Goal: Task Accomplishment & Management: Manage account settings

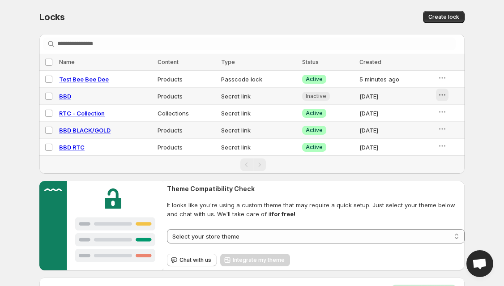
click at [445, 98] on icon "button" at bounding box center [442, 94] width 9 height 9
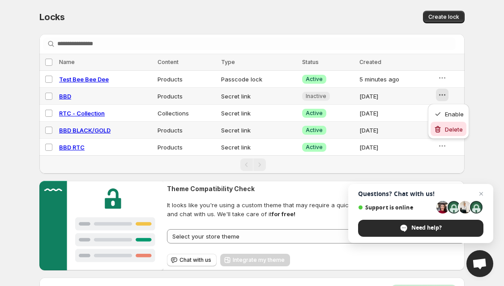
click at [456, 125] on span "Delete" at bounding box center [454, 129] width 19 height 9
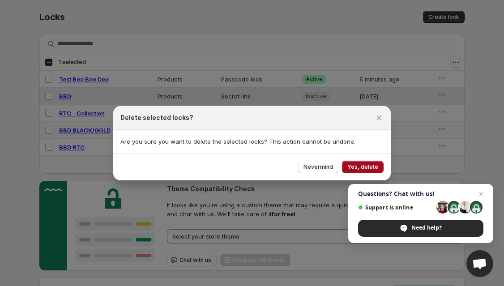
click at [361, 163] on button "Yes, delete" at bounding box center [363, 167] width 42 height 13
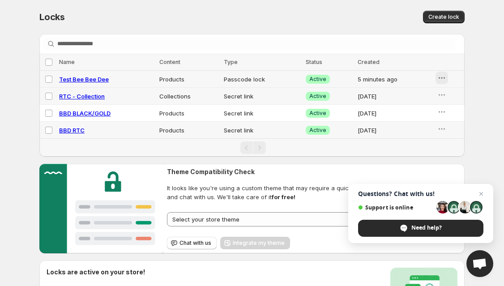
click at [442, 84] on button "button" at bounding box center [442, 78] width 13 height 13
click at [366, 17] on div "Create lock" at bounding box center [356, 17] width 217 height 13
click at [441, 114] on icon "button" at bounding box center [441, 111] width 9 height 9
click at [446, 144] on span "Disable" at bounding box center [453, 146] width 21 height 7
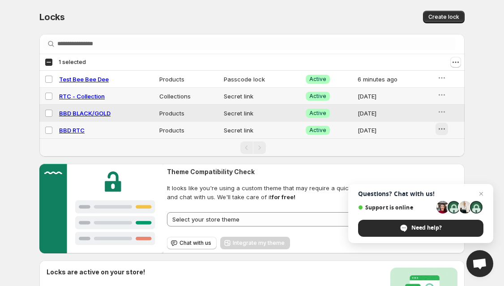
click at [443, 129] on icon "button" at bounding box center [441, 128] width 9 height 9
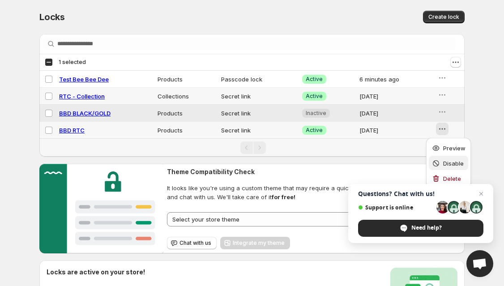
click at [446, 160] on span "Disable" at bounding box center [453, 163] width 21 height 7
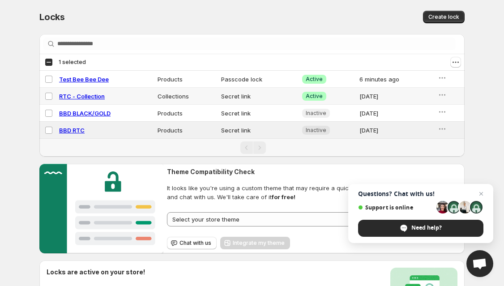
click at [91, 98] on span "RTC - Collection" at bounding box center [82, 96] width 46 height 7
click at [86, 98] on span "RTC - Collection" at bounding box center [82, 96] width 46 height 7
select select "**********"
select select "******"
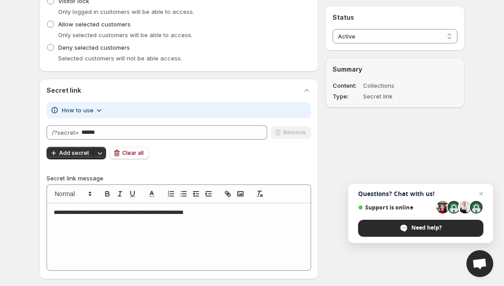
scroll to position [330, 0]
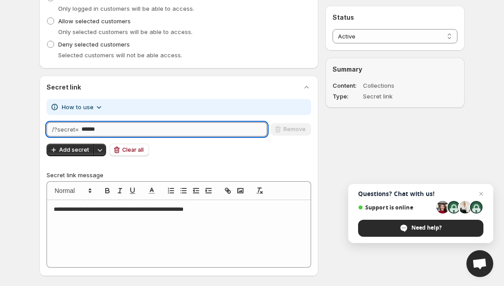
click at [106, 135] on input "******" at bounding box center [174, 129] width 186 height 14
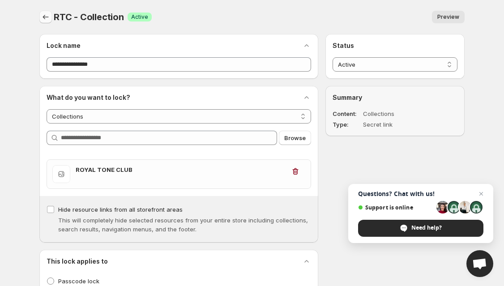
scroll to position [0, 0]
click at [46, 16] on icon "Back" at bounding box center [45, 17] width 9 height 9
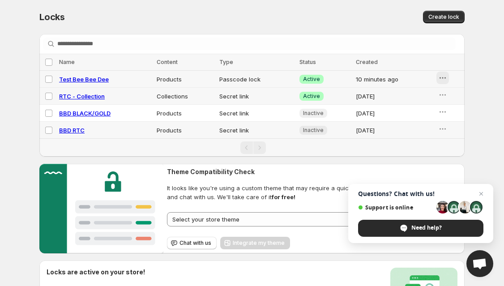
click at [443, 77] on icon "button" at bounding box center [442, 77] width 9 height 9
click at [452, 131] on span "Delete" at bounding box center [454, 127] width 22 height 9
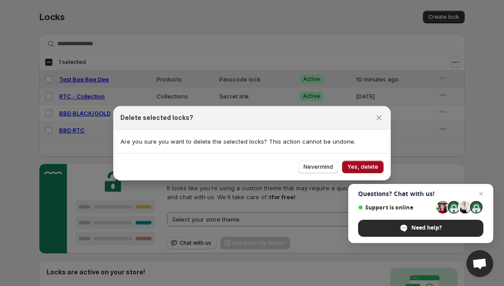
click at [359, 169] on span "Yes, delete" at bounding box center [362, 166] width 31 height 7
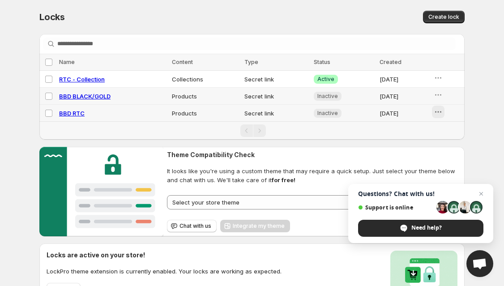
click at [442, 112] on icon "button" at bounding box center [438, 111] width 9 height 9
click at [451, 145] on span "Delete" at bounding box center [452, 146] width 18 height 7
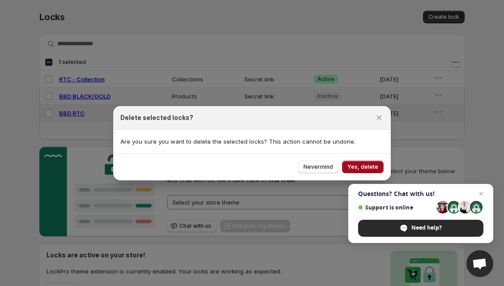
click at [368, 168] on span "Yes, delete" at bounding box center [362, 166] width 31 height 7
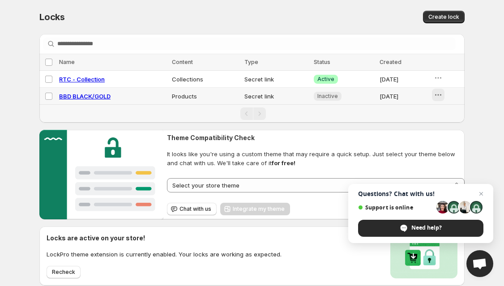
click at [438, 98] on icon "button" at bounding box center [438, 94] width 9 height 9
click at [451, 129] on span "Delete" at bounding box center [452, 129] width 18 height 7
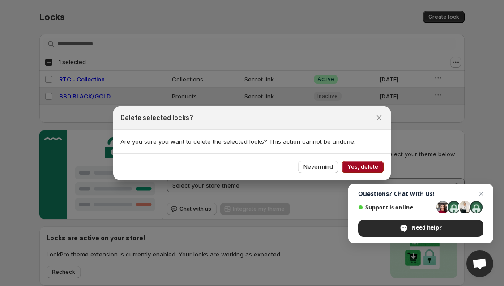
click at [366, 164] on span "Yes, delete" at bounding box center [362, 166] width 31 height 7
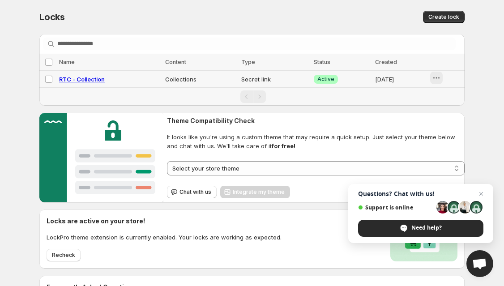
click at [440, 77] on icon "button" at bounding box center [436, 77] width 9 height 9
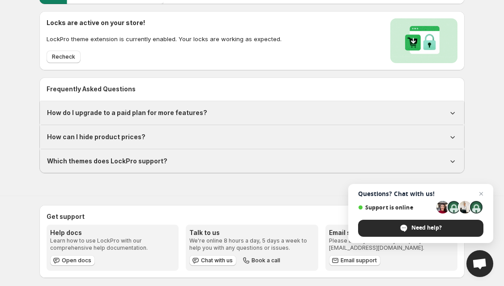
scroll to position [204, 0]
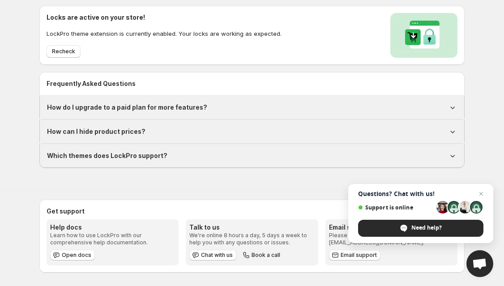
click at [154, 154] on h1 "Which themes does LockPro support?" at bounding box center [107, 155] width 120 height 9
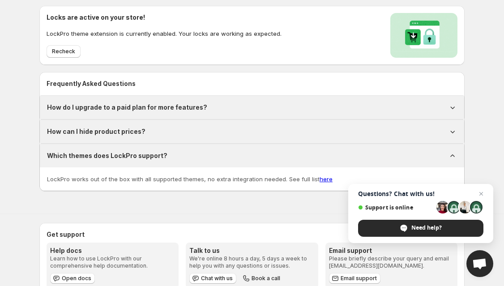
click at [154, 154] on h1 "Which themes does LockPro support?" at bounding box center [107, 155] width 120 height 9
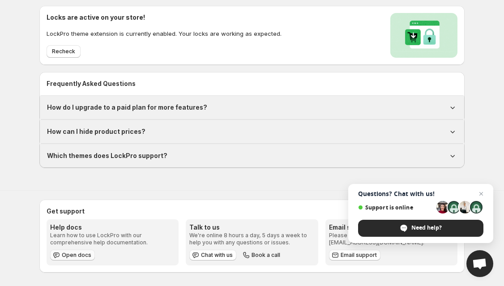
click at [70, 257] on span "Open docs" at bounding box center [77, 255] width 30 height 7
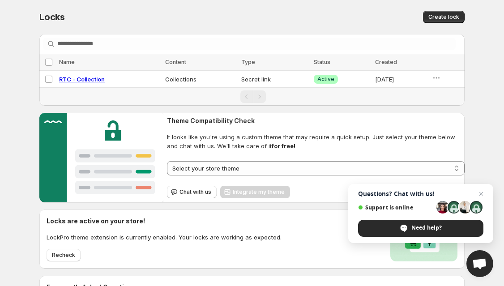
scroll to position [0, 0]
click at [439, 77] on icon "button" at bounding box center [436, 77] width 9 height 9
click at [414, 33] on div "Locks. This page is ready Locks Create lock" at bounding box center [251, 17] width 425 height 34
click at [442, 21] on button "Create lock" at bounding box center [444, 17] width 42 height 13
select select "******"
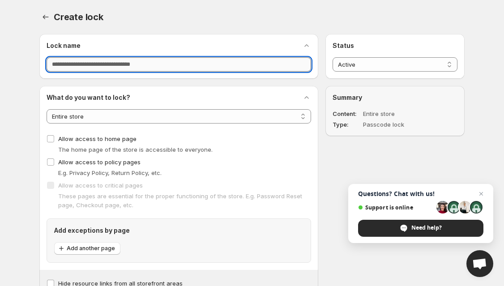
click at [81, 63] on input "Lock name" at bounding box center [179, 64] width 265 height 14
type input "**********"
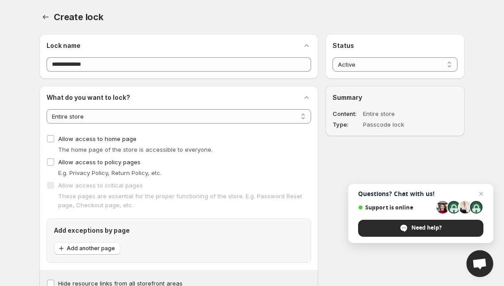
click at [65, 90] on div "**********" at bounding box center [178, 201] width 279 height 231
select select "**********"
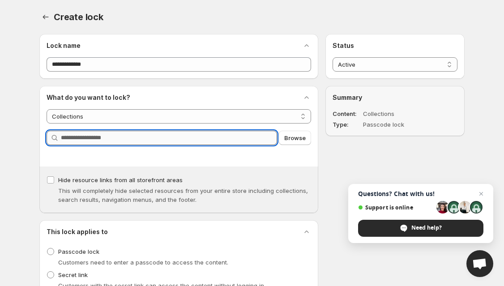
click at [107, 138] on input "Query" at bounding box center [169, 138] width 216 height 14
type input "*"
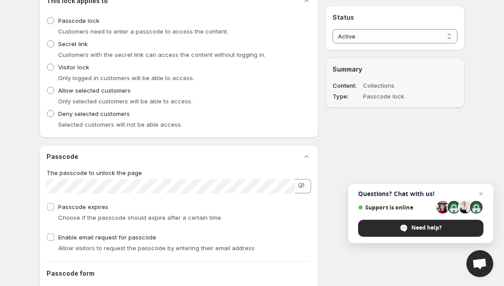
scroll to position [304, 0]
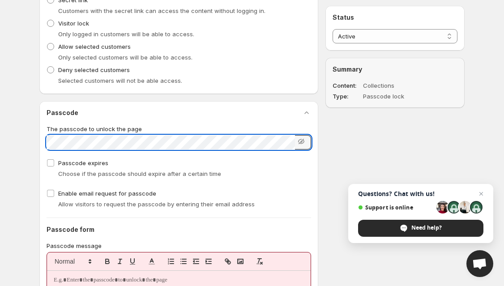
click button "Save" at bounding box center [0, 0] width 0 height 0
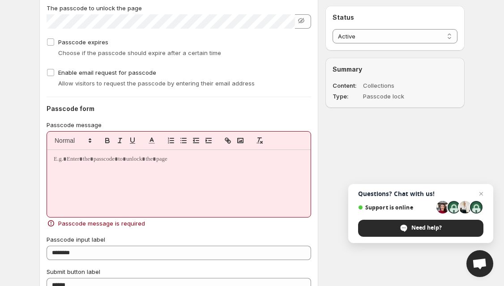
scroll to position [427, 0]
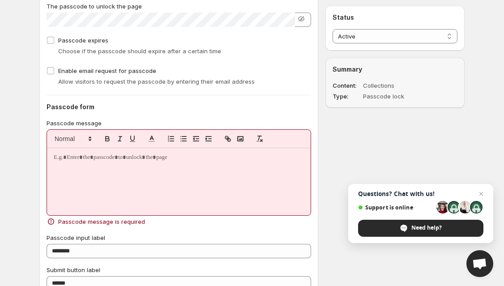
click at [122, 161] on p at bounding box center [179, 158] width 250 height 8
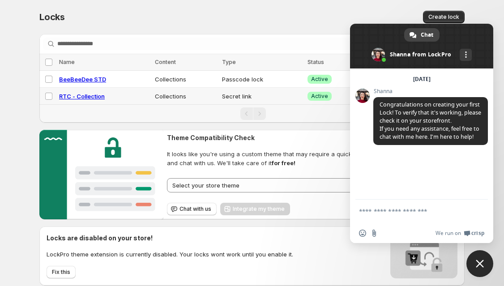
click at [484, 8] on div "**********" at bounding box center [252, 194] width 504 height 389
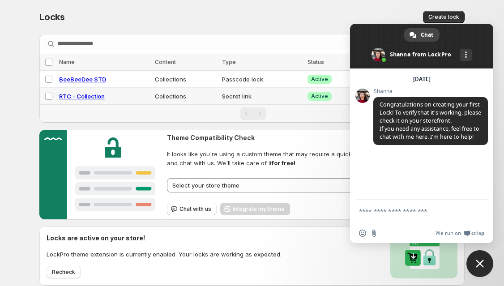
click at [480, 264] on span "Close chat" at bounding box center [480, 264] width 8 height 8
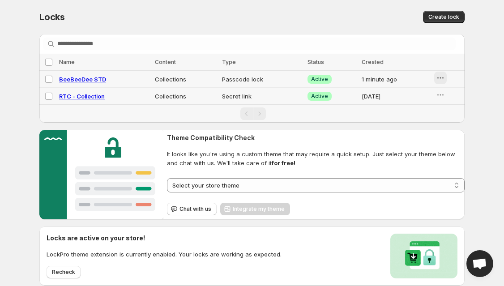
click at [438, 77] on icon "button" at bounding box center [440, 77] width 9 height 9
click at [450, 126] on span "Delete" at bounding box center [451, 127] width 18 height 7
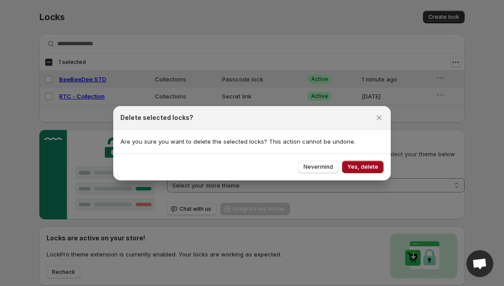
click at [356, 167] on span "Yes, delete" at bounding box center [362, 166] width 31 height 7
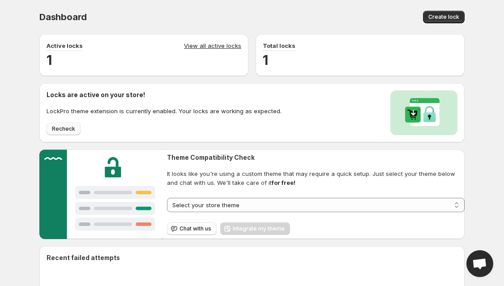
click at [66, 129] on span "Recheck" at bounding box center [63, 128] width 23 height 7
click at [207, 44] on link "View all active locks" at bounding box center [212, 46] width 57 height 10
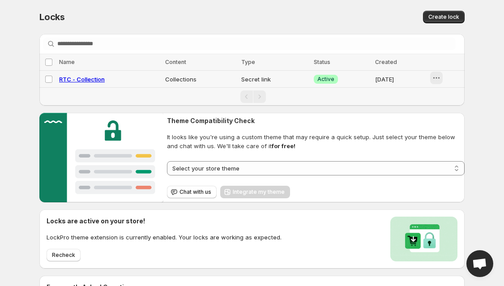
click at [436, 77] on icon "button" at bounding box center [436, 77] width 9 height 9
click at [453, 94] on span "Preview" at bounding box center [452, 97] width 22 height 7
